Goal: Feedback & Contribution: Leave review/rating

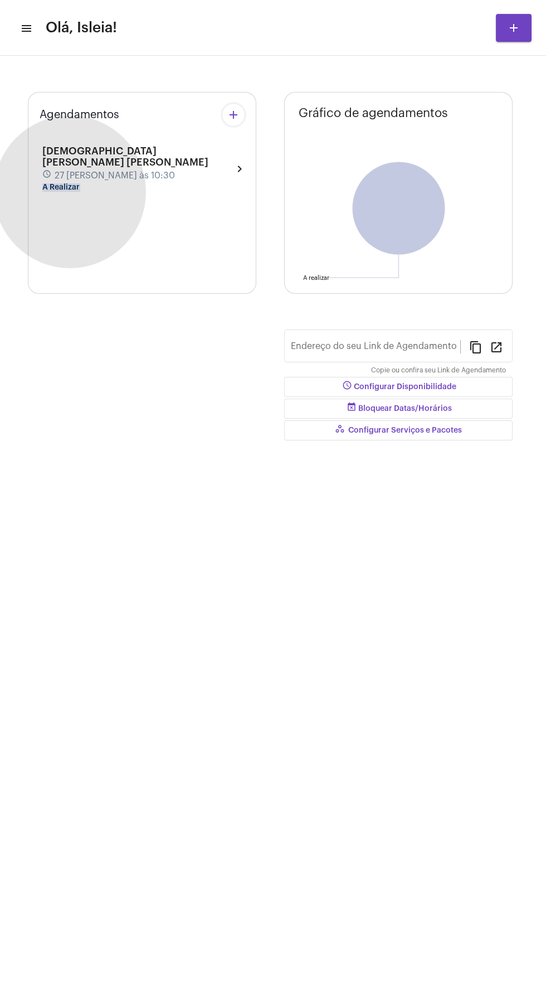
click at [67, 183] on mat-chip "A Realizar" at bounding box center [60, 187] width 37 height 8
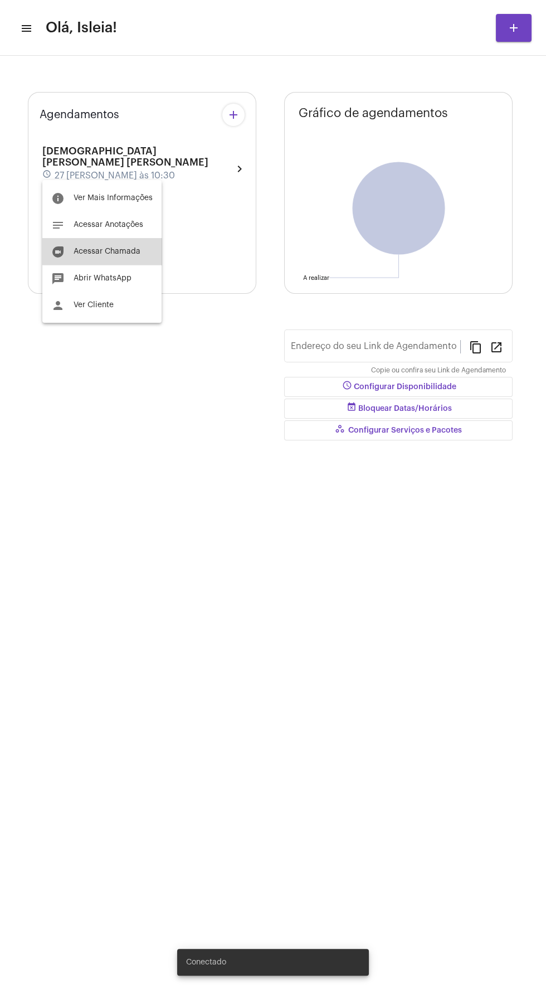
click at [131, 250] on span "Acessar Chamada" at bounding box center [107, 251] width 67 height 8
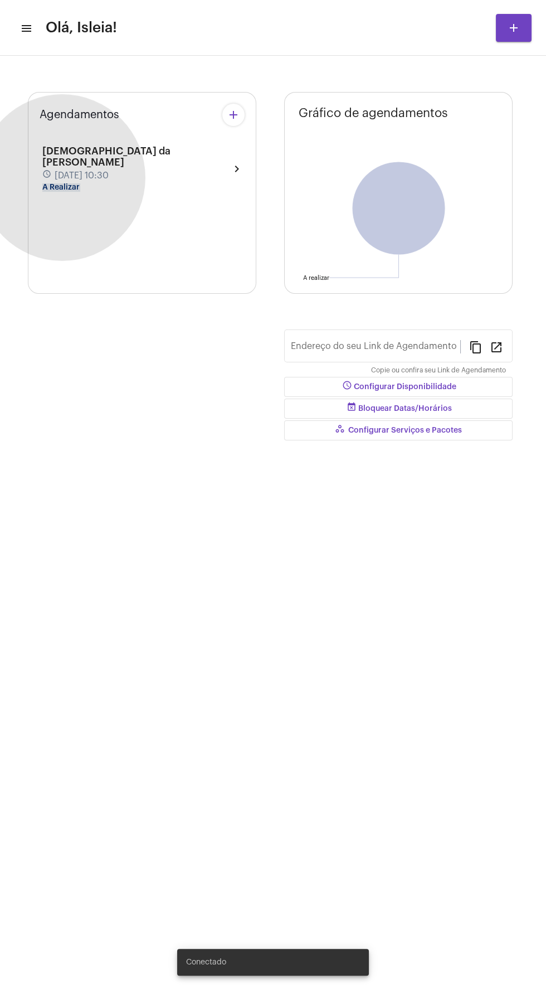
click at [62, 183] on mat-chip "A Realizar" at bounding box center [60, 187] width 37 height 8
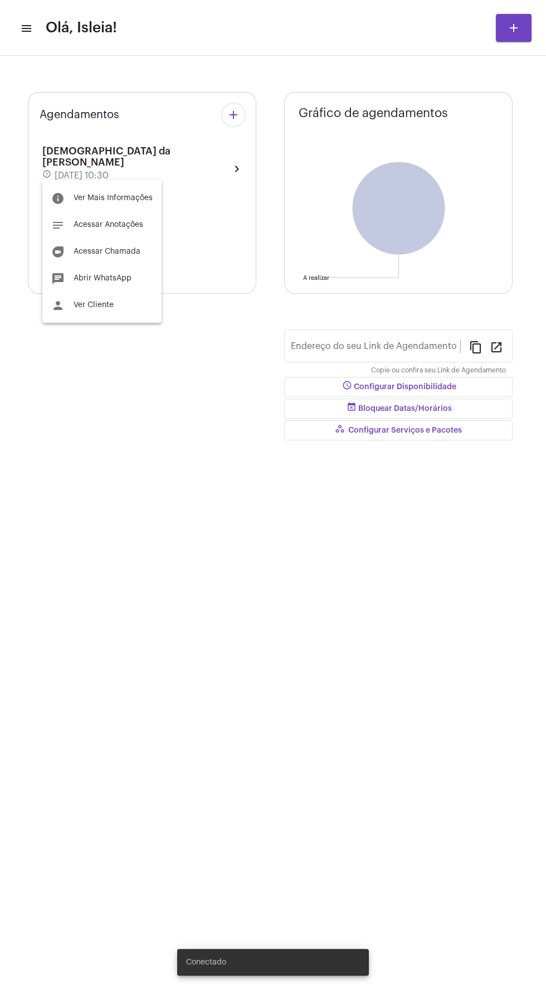
type input "[URL][DOMAIN_NAME]"
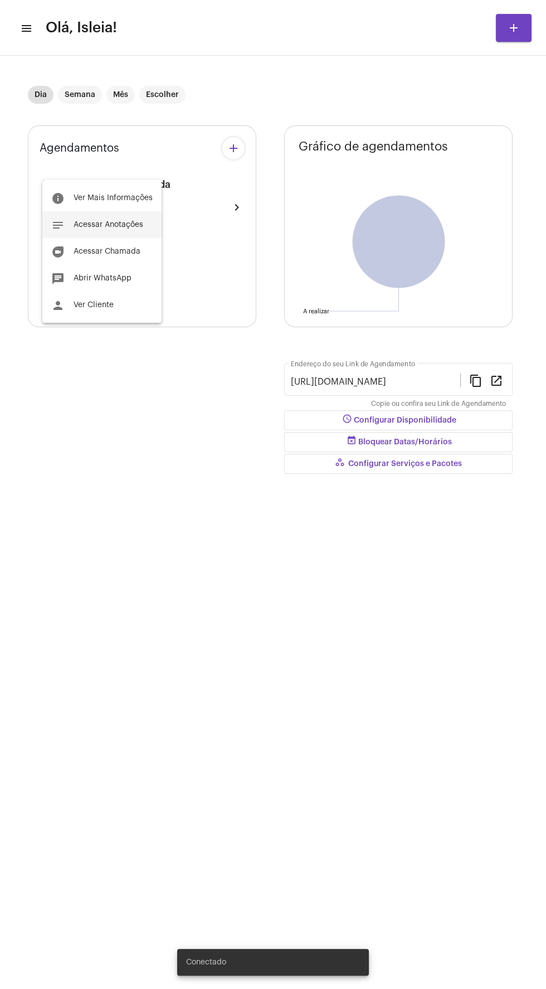
click at [129, 222] on span "Acessar Anotações" at bounding box center [109, 225] width 70 height 8
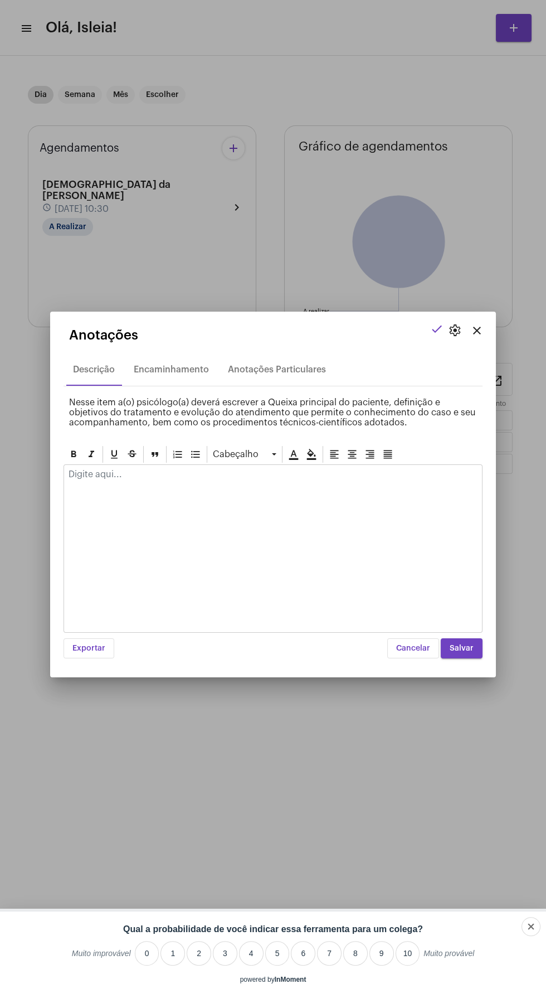
click at [491, 312] on mat-dialog-container "close settings check Anotações Descrição Encaminhamento Anotações Particulares …" at bounding box center [273, 495] width 446 height 366
click at [474, 324] on mat-icon "close" at bounding box center [476, 330] width 13 height 13
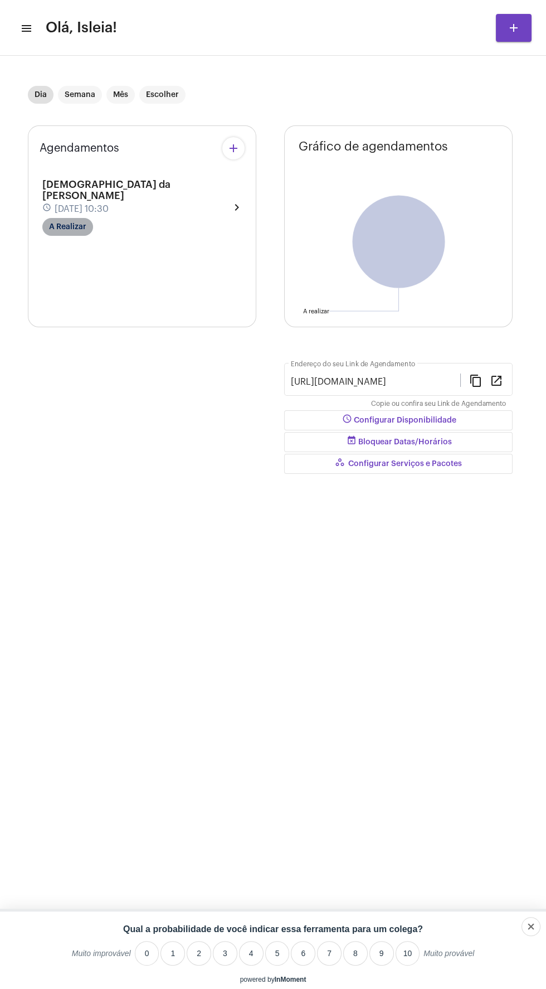
click at [84, 218] on mat-chip "A Realizar" at bounding box center [67, 227] width 51 height 18
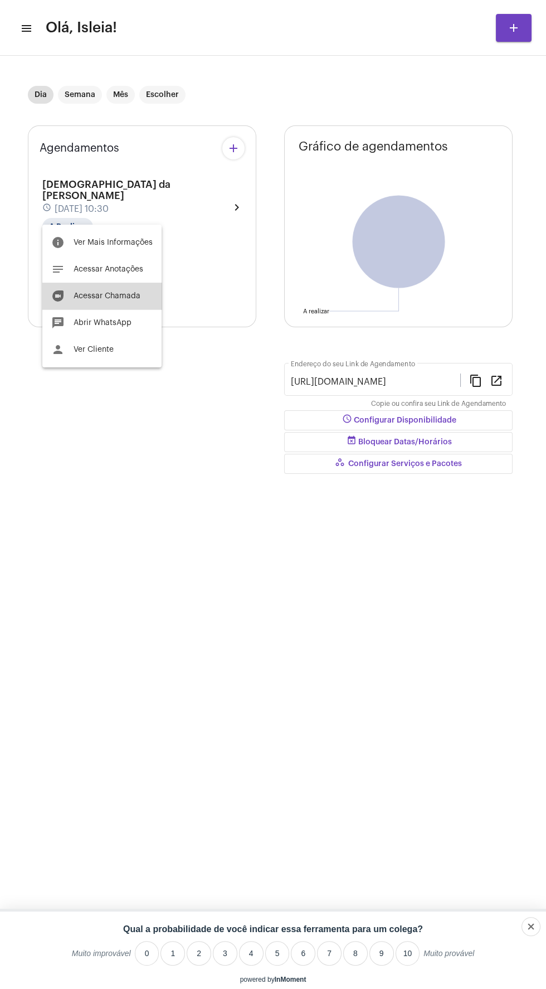
click at [132, 297] on span "Acessar Chamada" at bounding box center [107, 296] width 67 height 8
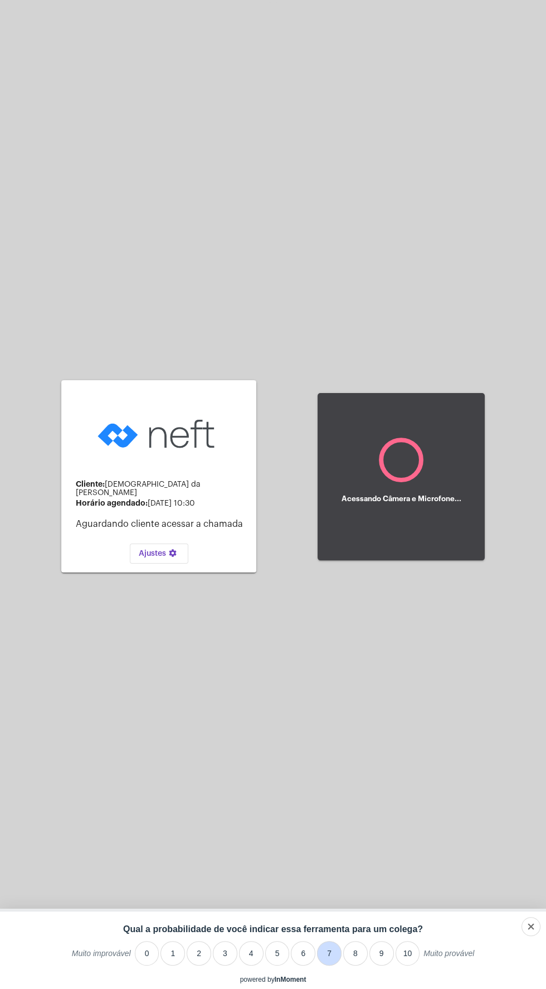
click at [328, 953] on li "7" at bounding box center [329, 953] width 25 height 25
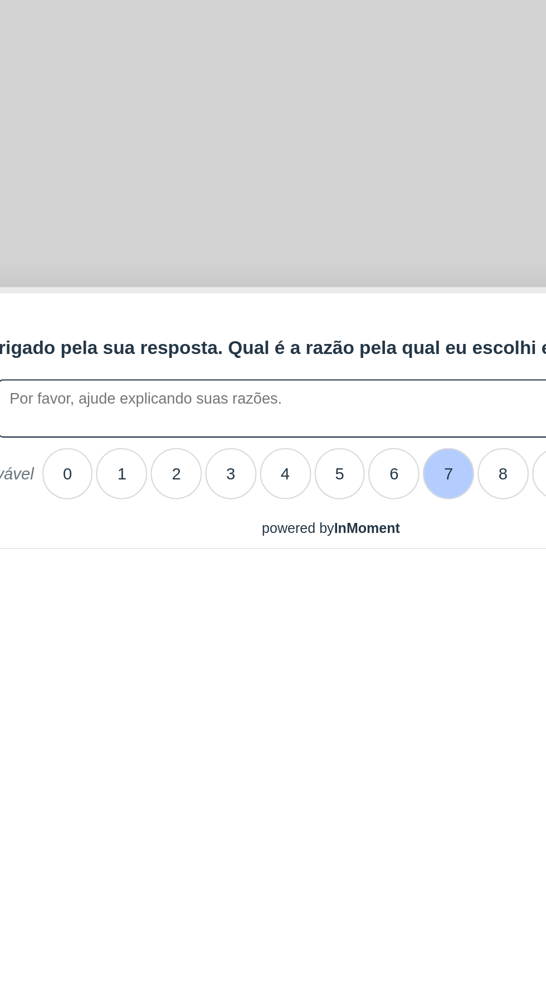
click at [294, 918] on textarea "Obrigado pela sua resposta. Qual é a razão pela qual eu escolhi esta pontuação?" at bounding box center [250, 921] width 273 height 27
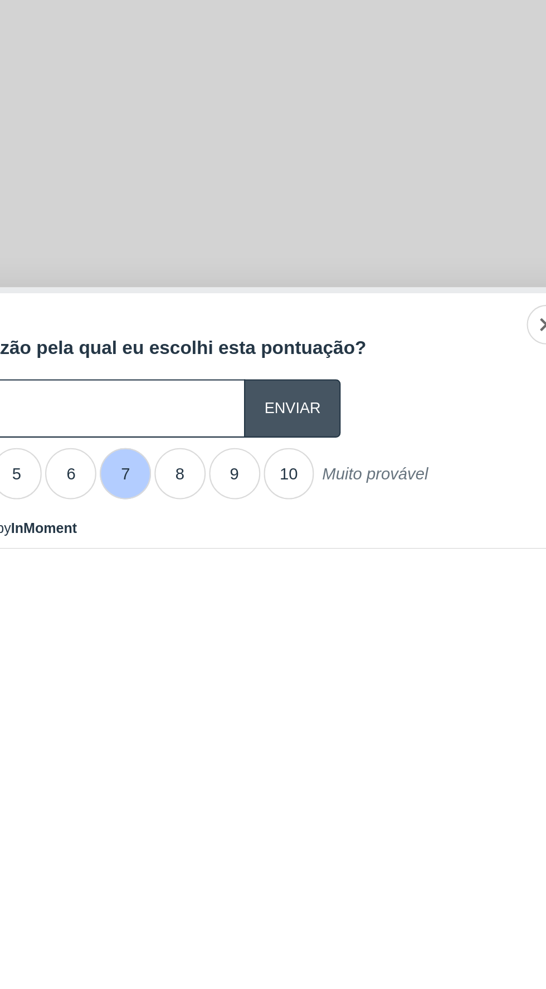
type textarea "Ok"
click at [411, 922] on input "A feedback form has popped up." at bounding box center [409, 921] width 46 height 27
